Goal: Information Seeking & Learning: Learn about a topic

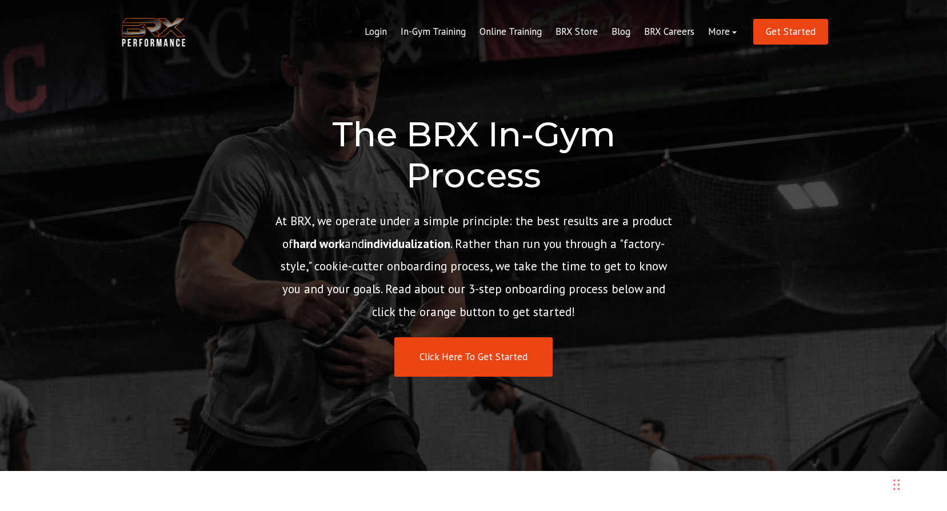
click at [134, 31] on img at bounding box center [153, 32] width 69 height 35
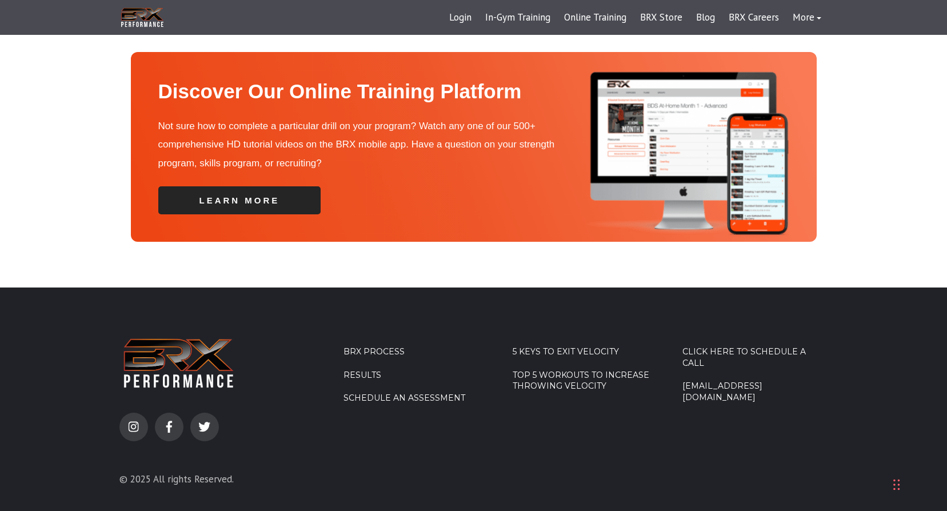
scroll to position [4006, 0]
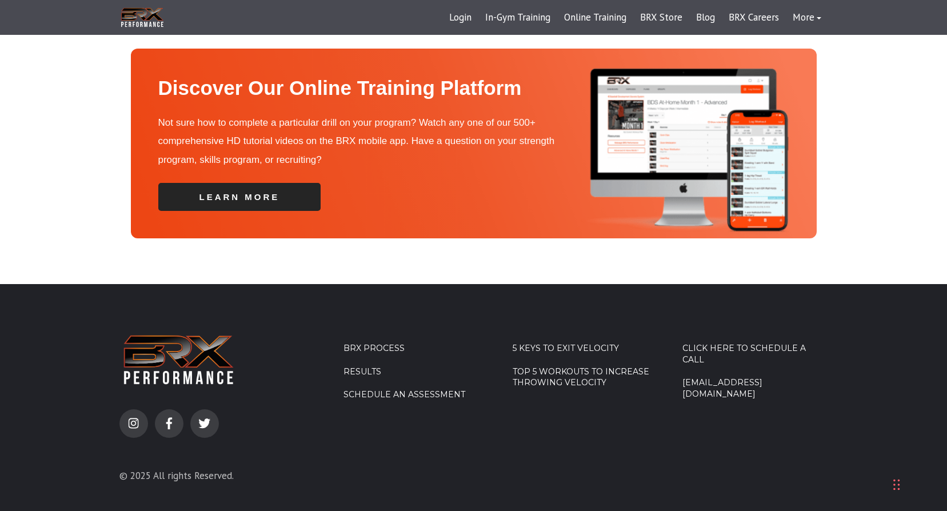
click at [539, 366] on link "Top 5 Workouts to Increase Throwing Velocity" at bounding box center [586, 377] width 146 height 22
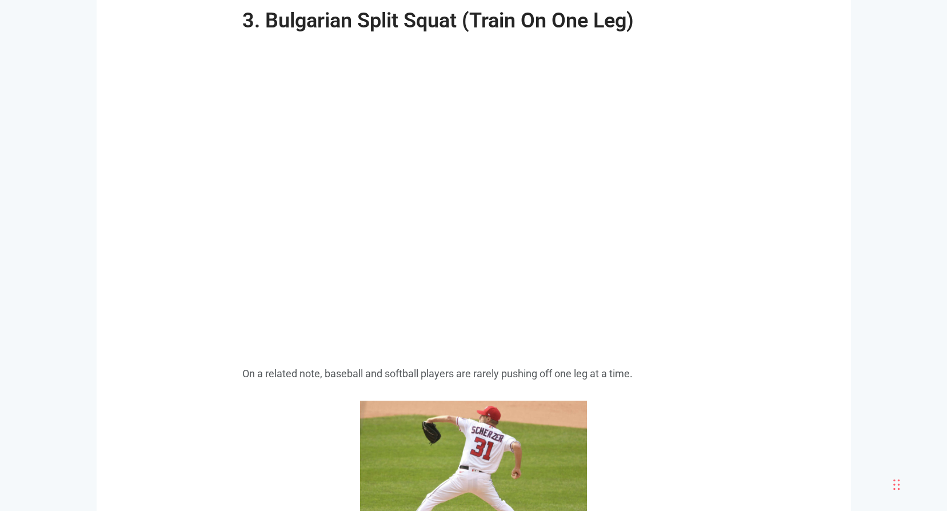
scroll to position [2744, 0]
